Goal: Navigation & Orientation: Find specific page/section

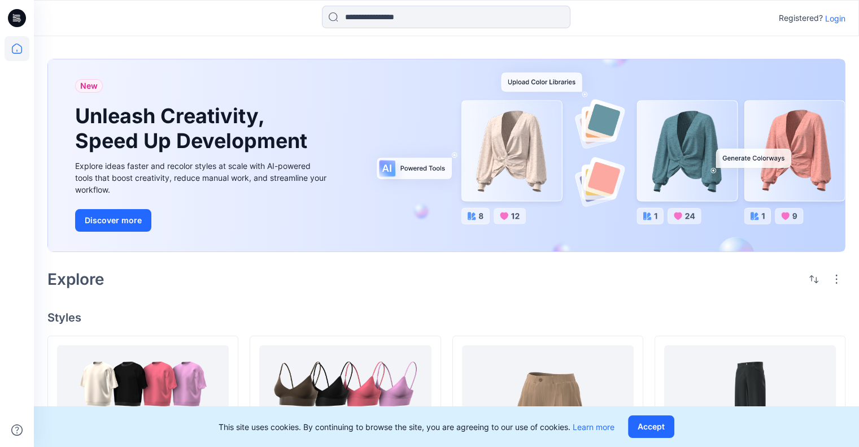
click at [830, 18] on p "Login" at bounding box center [835, 18] width 20 height 12
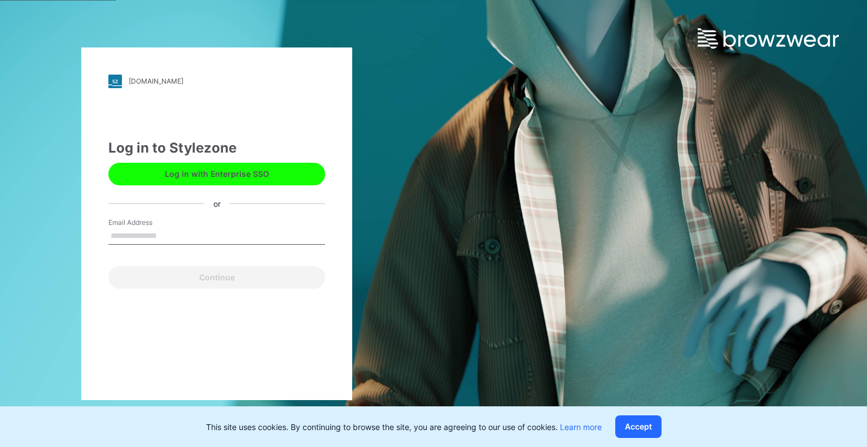
click at [183, 237] on input "Email Address" at bounding box center [216, 236] width 217 height 17
type input "**********"
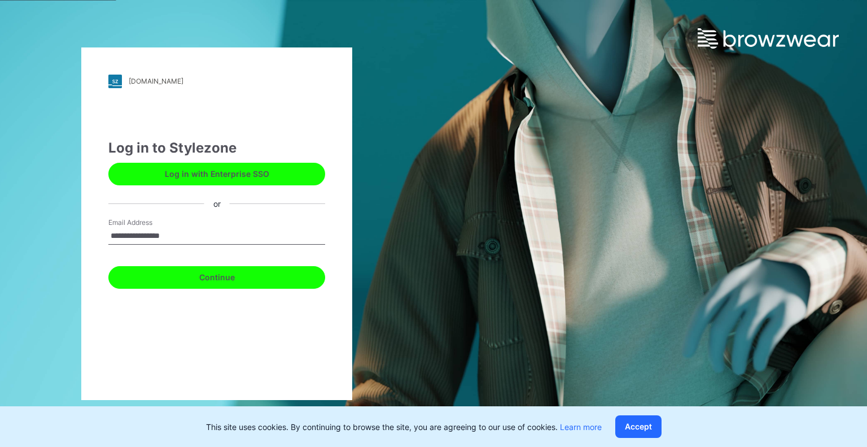
click at [189, 278] on button "Continue" at bounding box center [216, 277] width 217 height 23
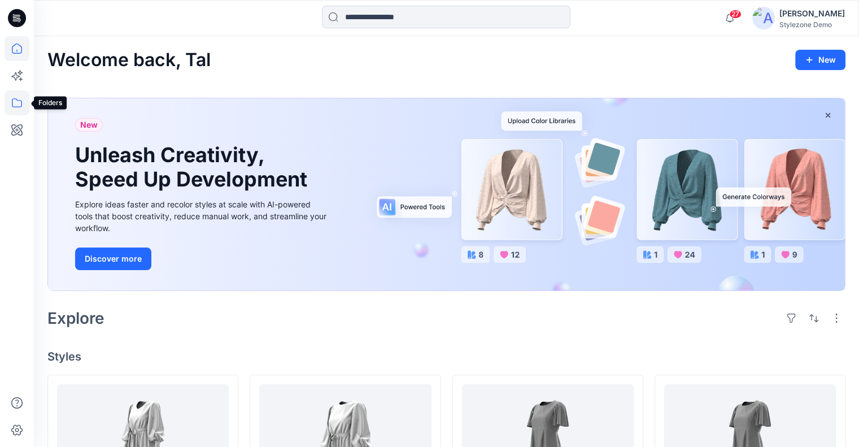
click at [16, 102] on icon at bounding box center [17, 102] width 25 height 25
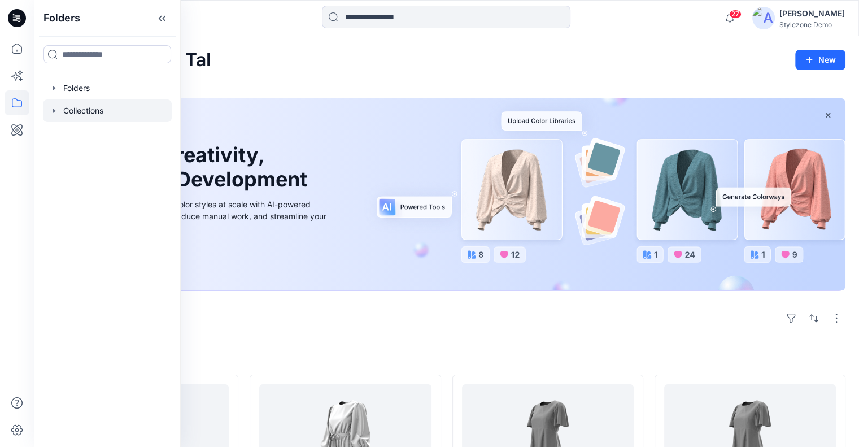
click at [69, 106] on div at bounding box center [107, 110] width 129 height 23
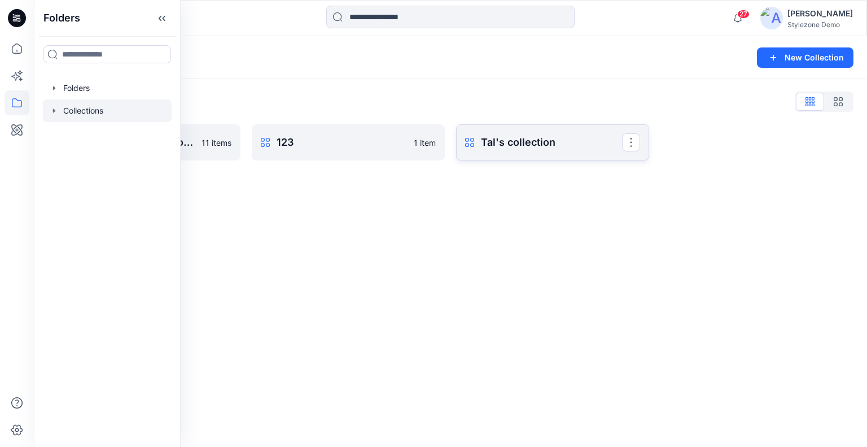
click at [513, 153] on link "Tal's collection Rename Collection Clone Collection Present Collection Delete C…" at bounding box center [552, 142] width 193 height 36
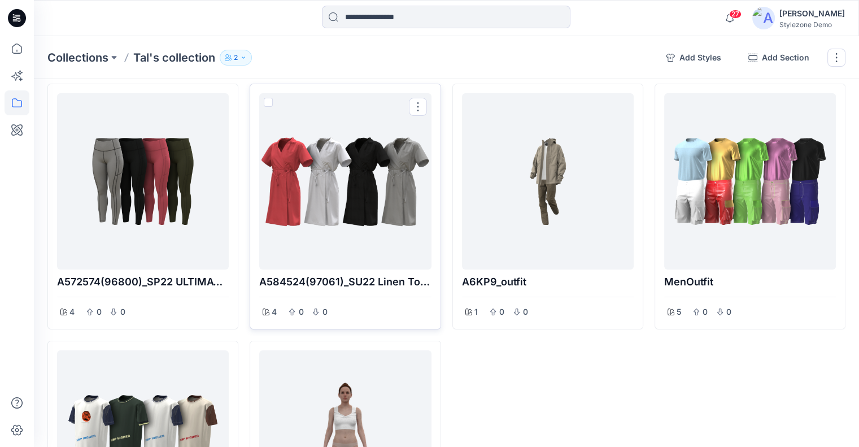
scroll to position [9, 0]
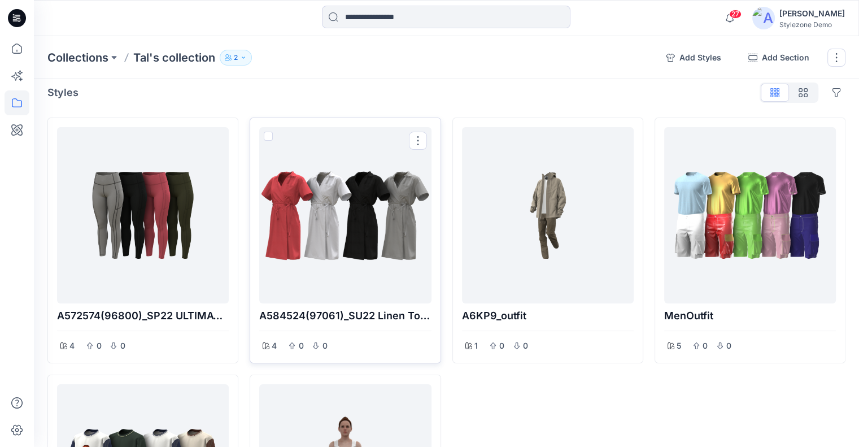
click at [346, 200] on div at bounding box center [345, 215] width 163 height 167
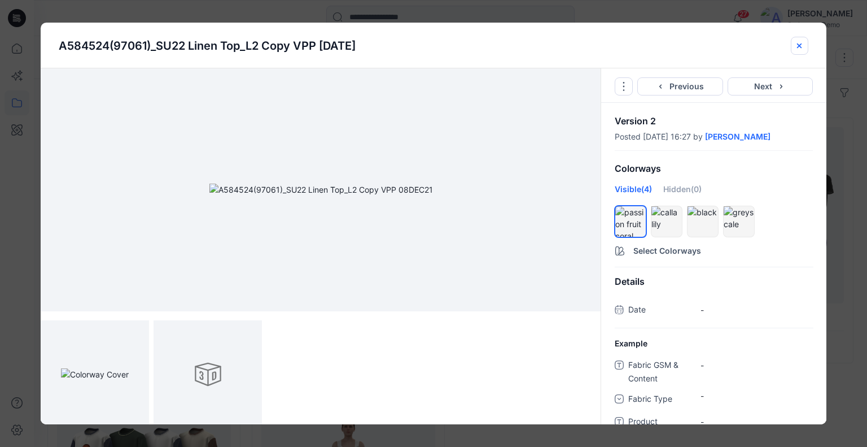
click at [800, 45] on icon "close-btn" at bounding box center [799, 45] width 5 height 5
